Goal: Download file/media

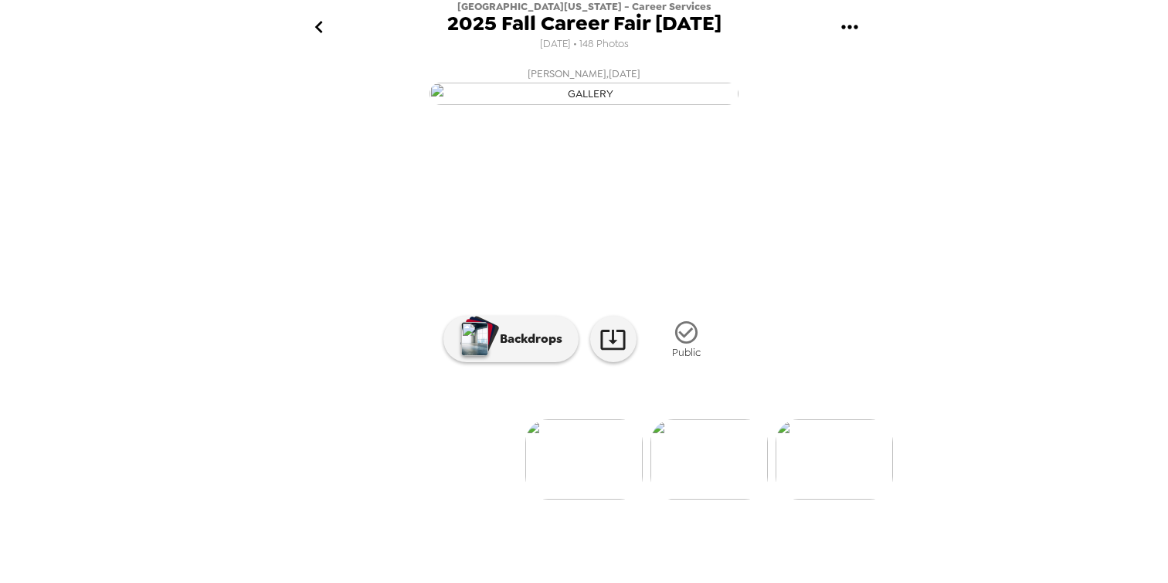
scroll to position [0, 1269]
click at [708, 500] on img at bounding box center [690, 459] width 117 height 80
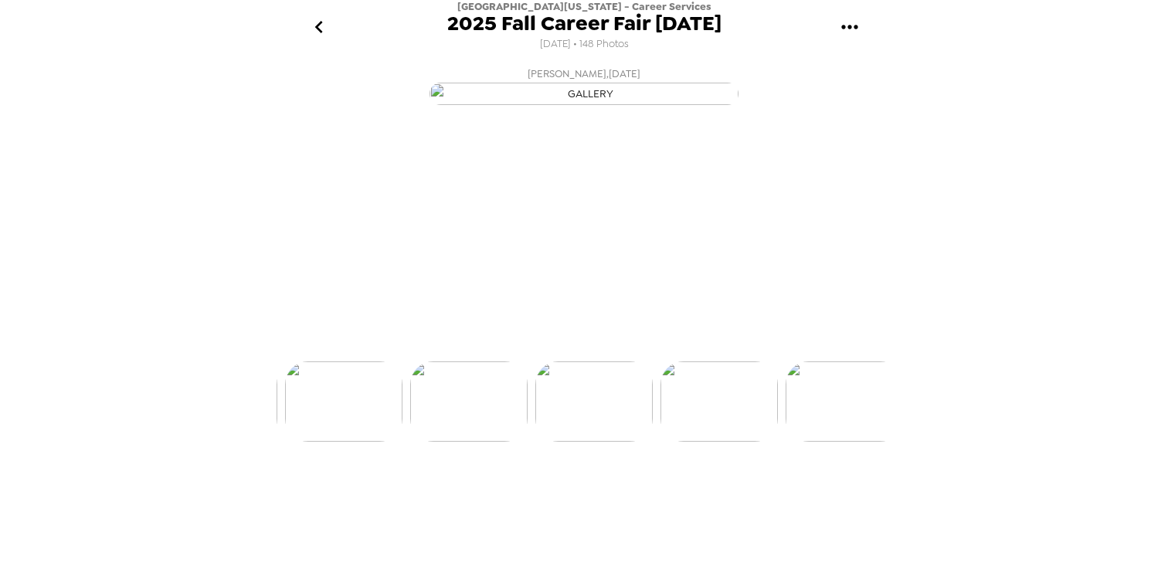
scroll to position [0, 1375]
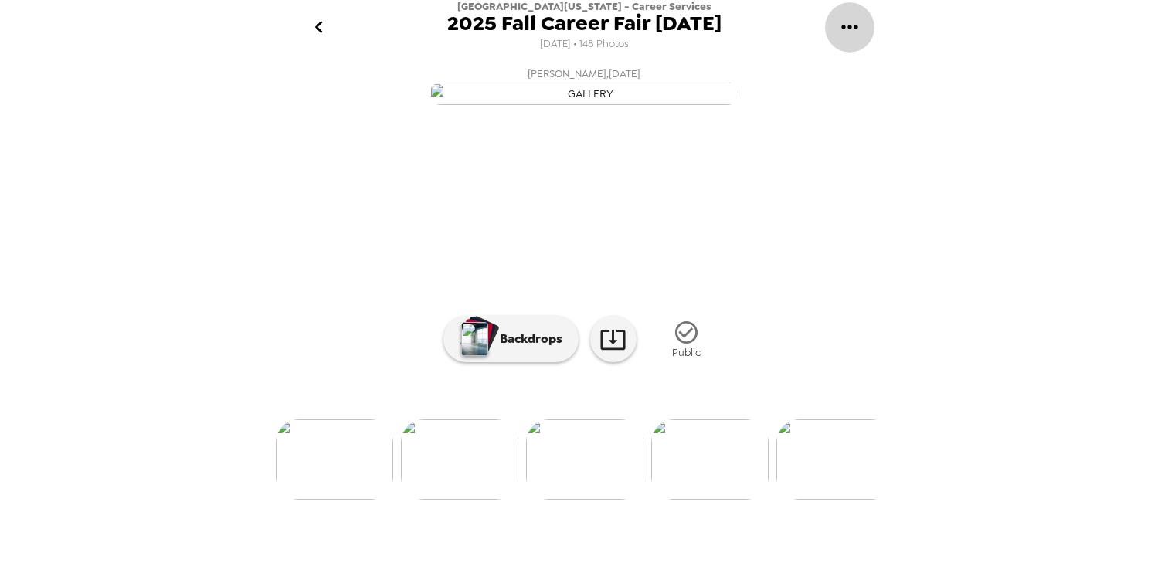
click at [850, 23] on icon "gallery menu" at bounding box center [849, 27] width 25 height 25
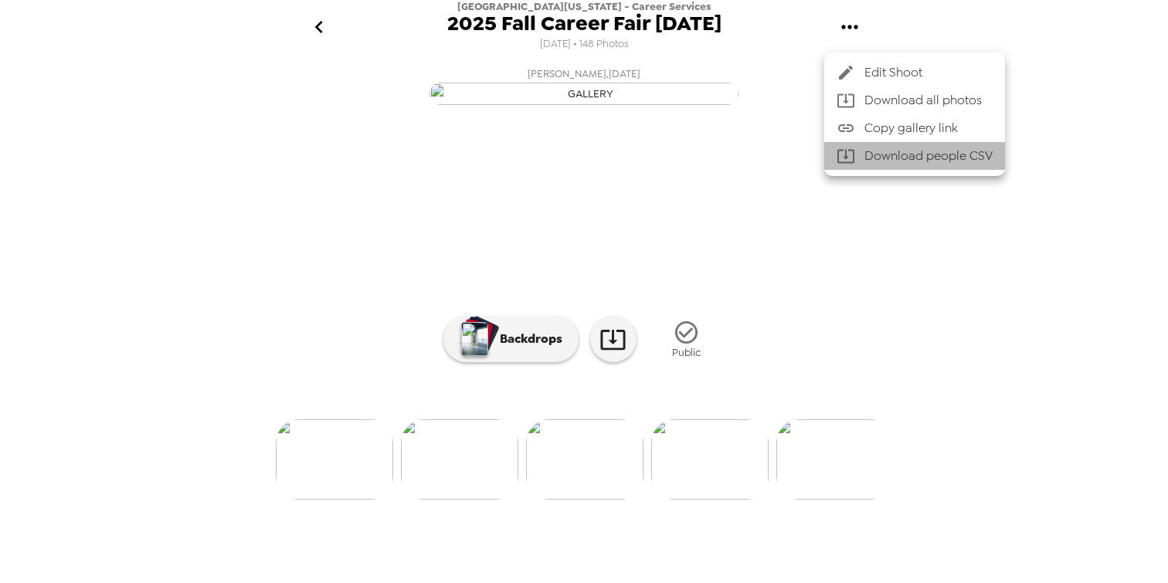
click at [892, 158] on li "Download people CSV" at bounding box center [914, 156] width 181 height 28
click at [893, 154] on li "Download people CSV" at bounding box center [914, 156] width 181 height 28
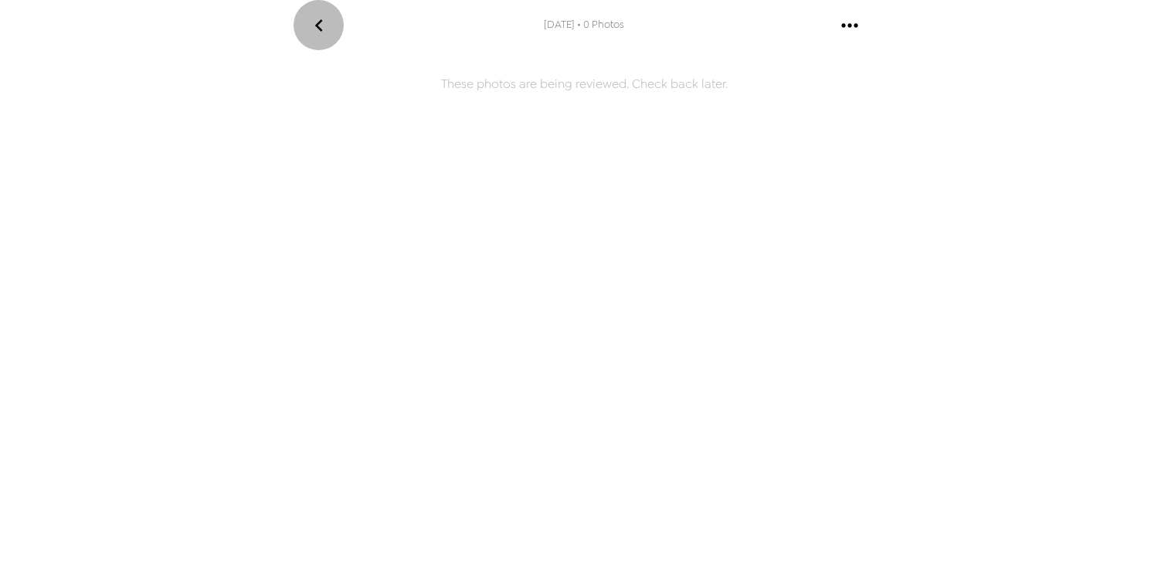
click at [320, 22] on icon "go back" at bounding box center [319, 25] width 25 height 25
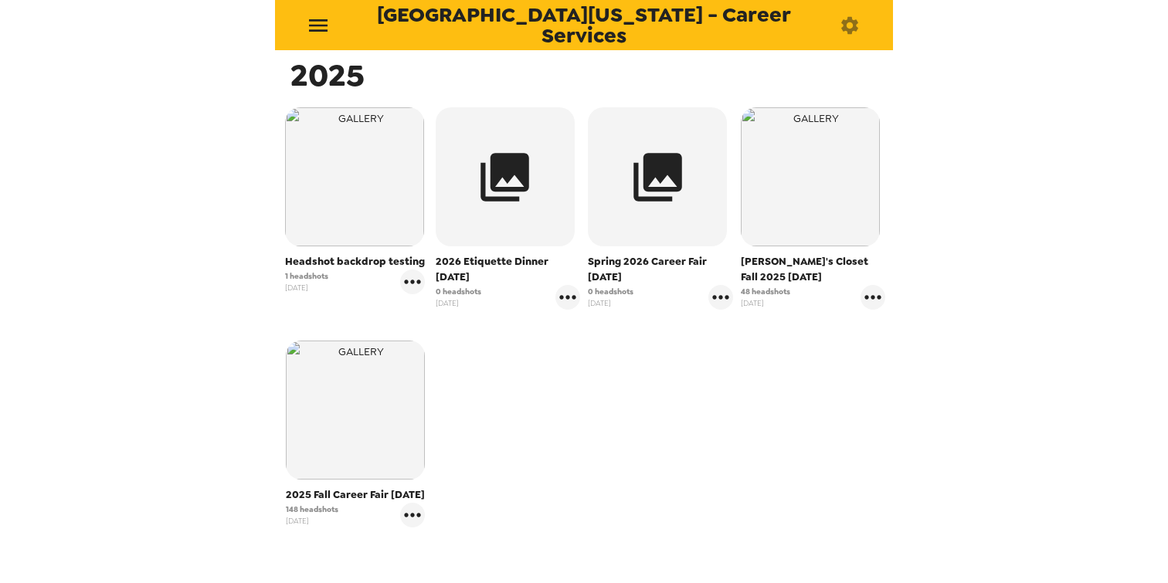
scroll to position [263, 0]
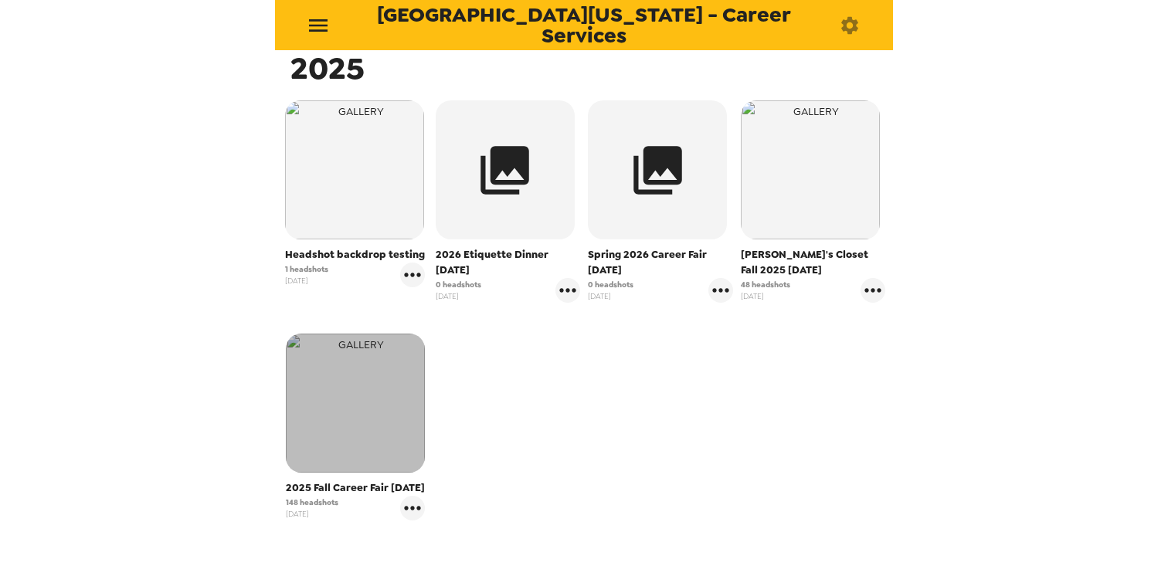
click at [373, 452] on img "button" at bounding box center [355, 403] width 139 height 139
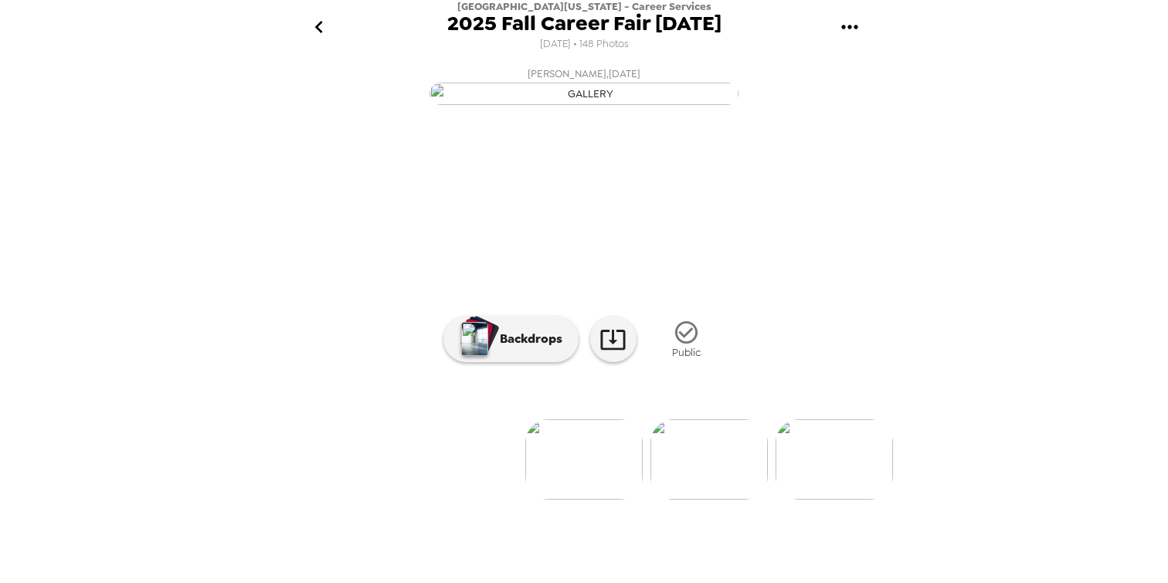
click at [849, 25] on icon "gallery menu" at bounding box center [849, 27] width 16 height 4
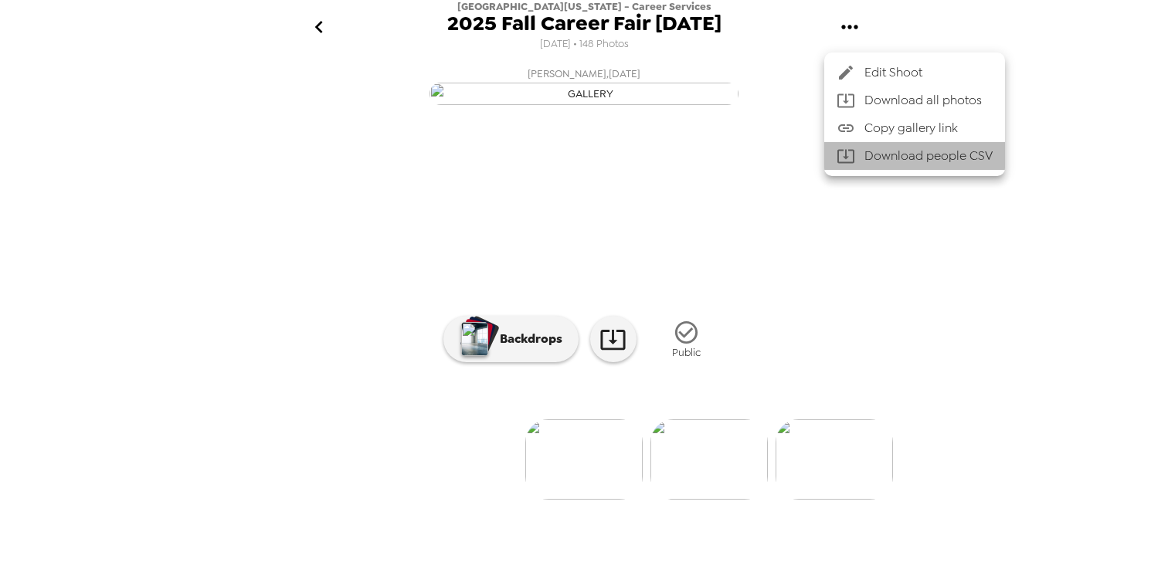
click at [890, 151] on li "Download people CSV" at bounding box center [914, 156] width 181 height 28
